Goal: Task Accomplishment & Management: Manage account settings

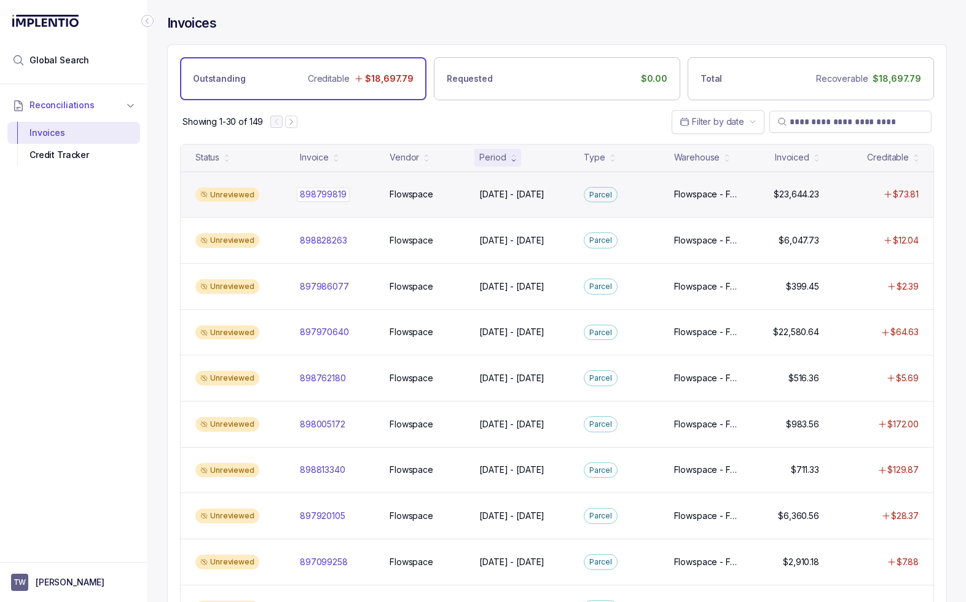
click at [368, 192] on div "898799819 898799819" at bounding box center [337, 194] width 75 height 12
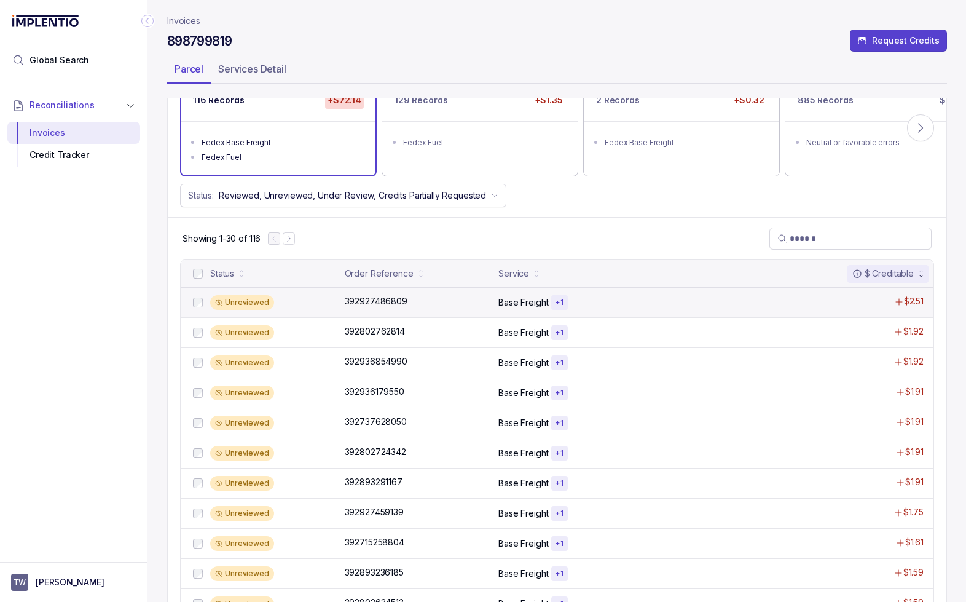
scroll to position [159, 0]
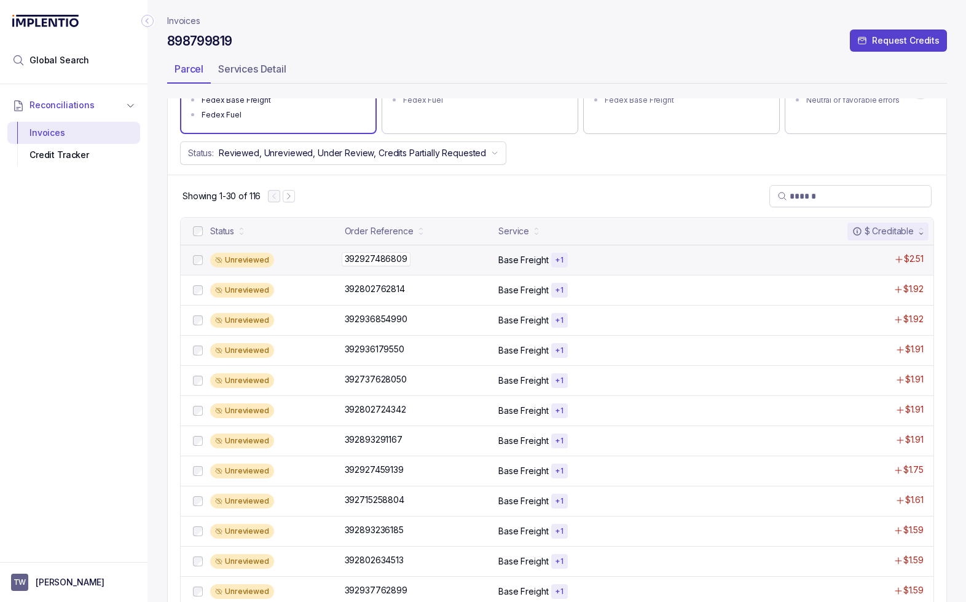
click at [465, 261] on div "392927486809 392927486809" at bounding box center [418, 259] width 147 height 12
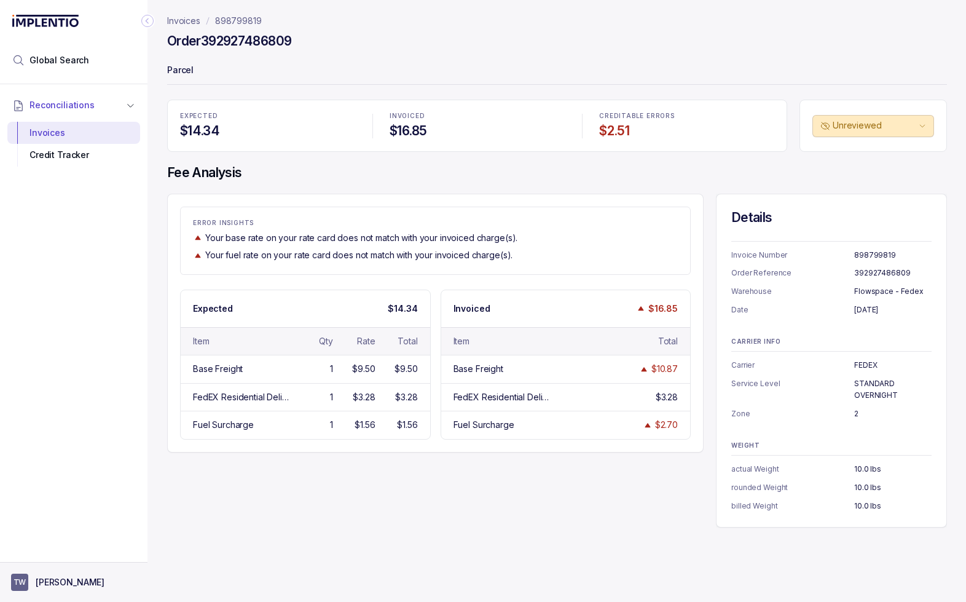
click at [48, 577] on p "[PERSON_NAME]" at bounding box center [70, 582] width 69 height 12
click at [63, 551] on p "Logout" at bounding box center [81, 556] width 102 height 12
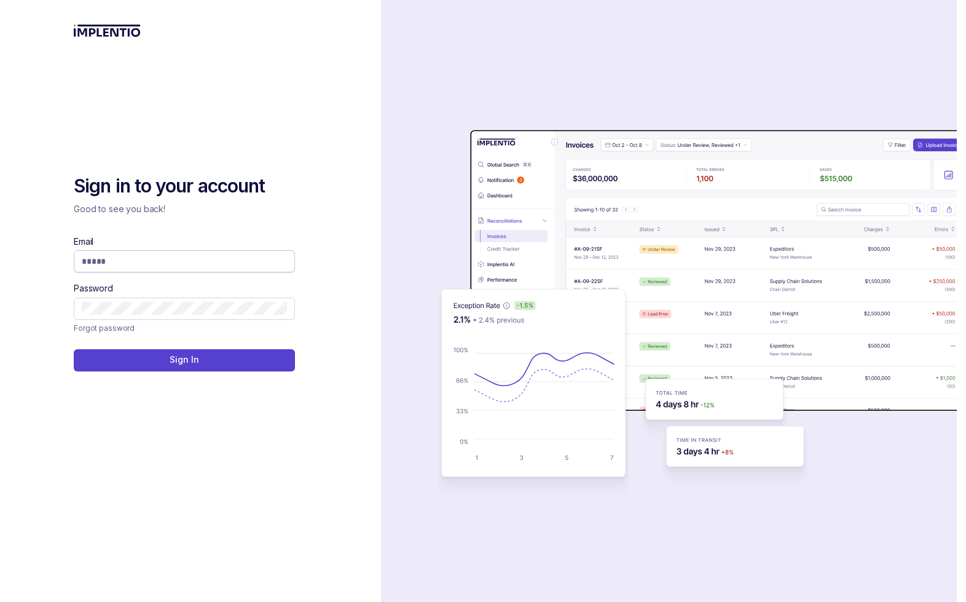
click at [135, 260] on input "Email" at bounding box center [184, 261] width 205 height 12
type input "**********"
